Goal: Check status: Check status

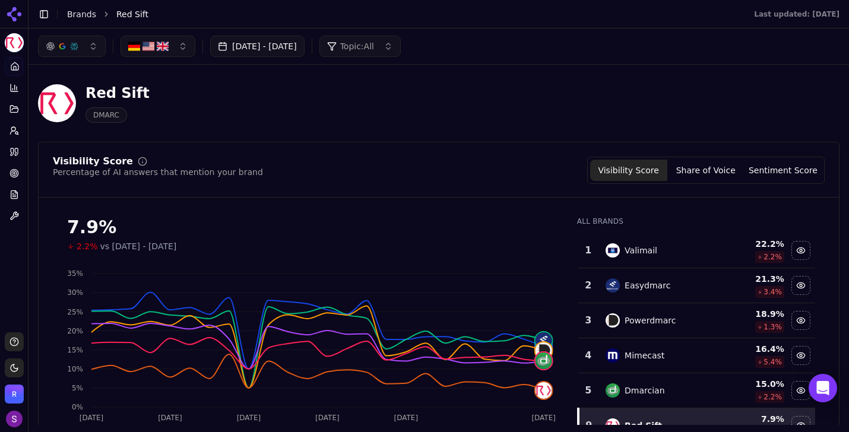
click at [305, 46] on button "[DATE] - [DATE]" at bounding box center [257, 46] width 94 height 21
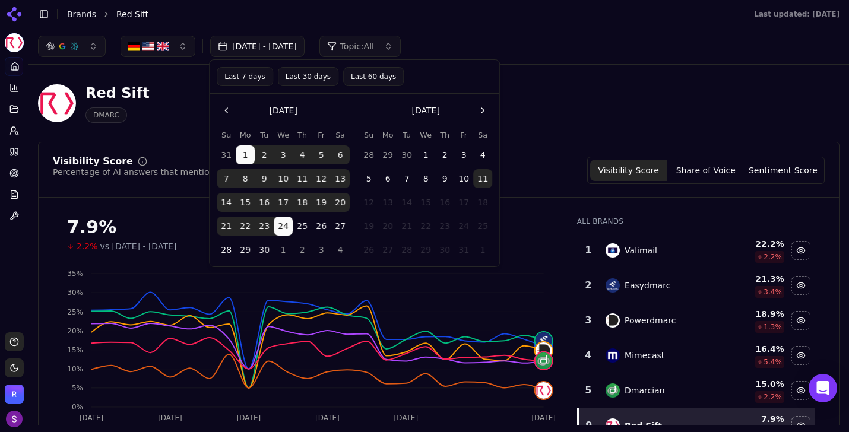
click at [248, 153] on button "1" at bounding box center [245, 154] width 19 height 19
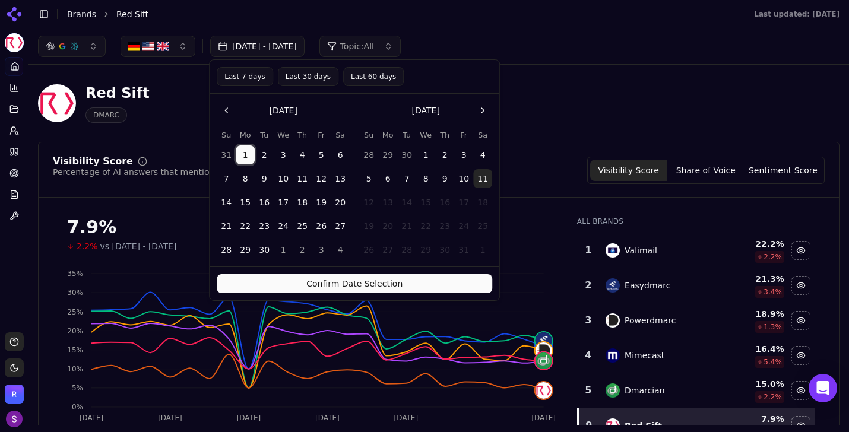
click at [267, 251] on button "30" at bounding box center [264, 250] width 19 height 19
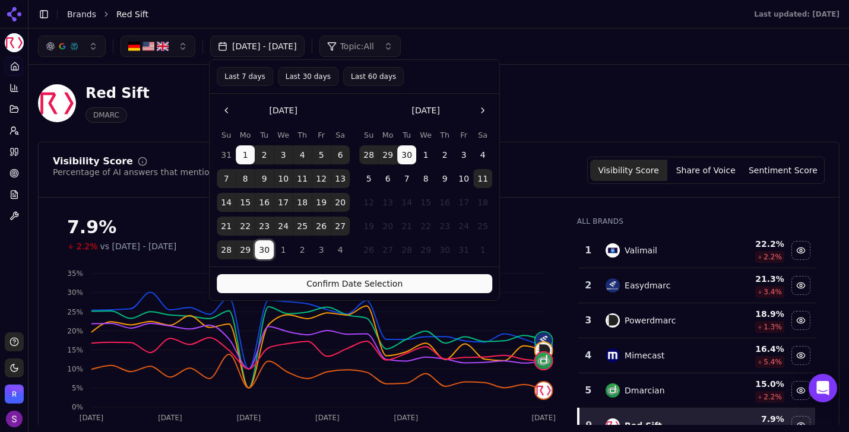
click at [376, 284] on button "Confirm Date Selection" at bounding box center [355, 283] width 276 height 19
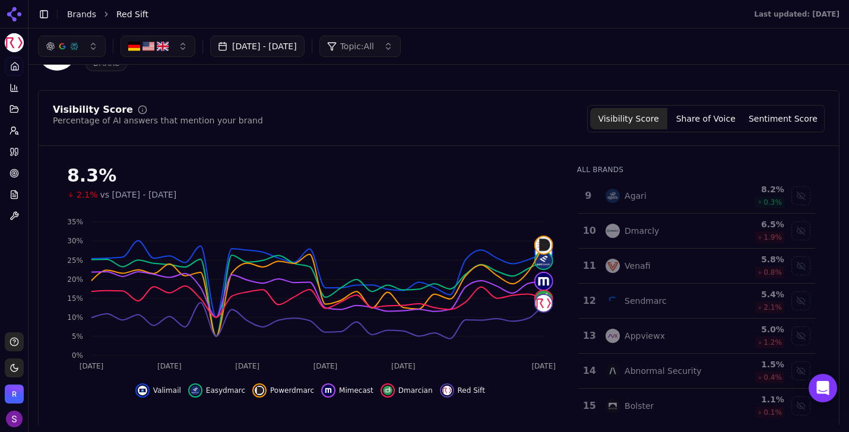
scroll to position [49, 0]
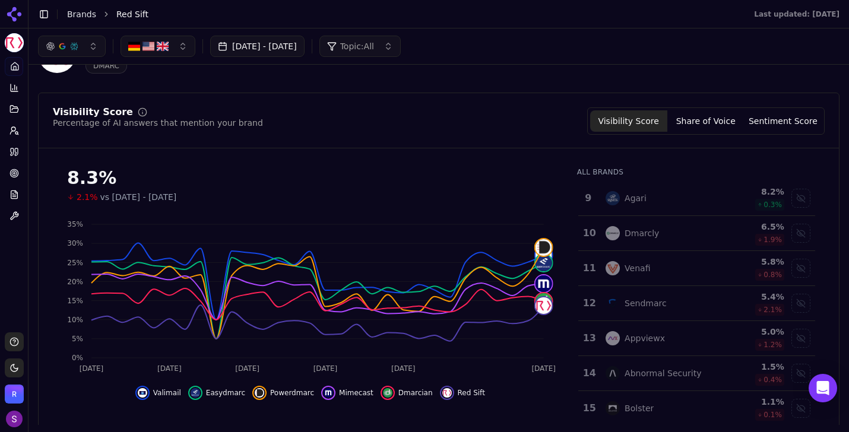
click at [621, 118] on button "Visibility Score" at bounding box center [628, 120] width 77 height 21
click at [635, 118] on button "Visibility Score" at bounding box center [628, 120] width 77 height 21
click at [638, 120] on button "Visibility Score" at bounding box center [628, 120] width 77 height 21
click at [716, 122] on button "Share of Voice" at bounding box center [705, 120] width 77 height 21
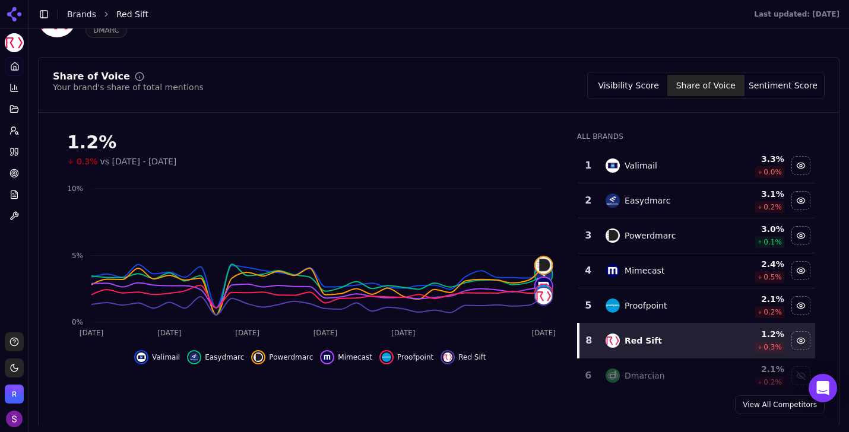
scroll to position [87, 0]
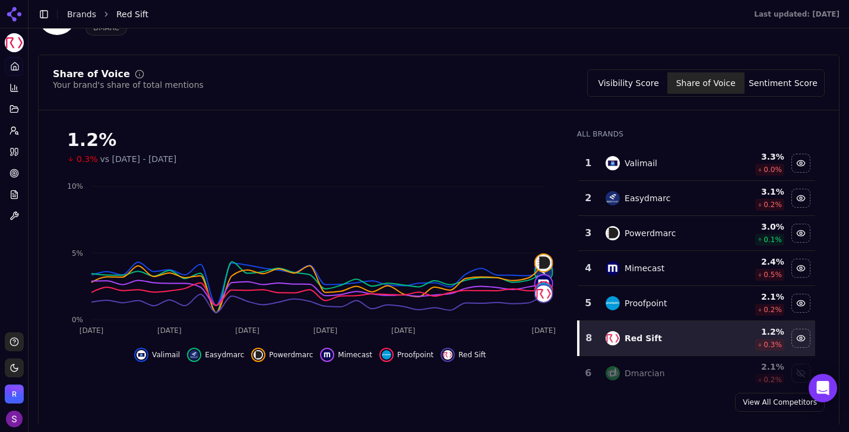
click at [779, 81] on button "Sentiment Score" at bounding box center [783, 82] width 77 height 21
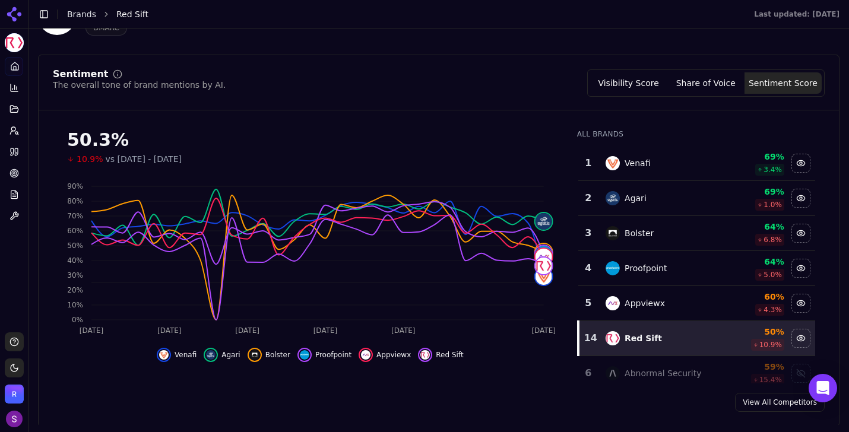
click at [635, 83] on button "Visibility Score" at bounding box center [628, 82] width 77 height 21
